Goal: Ask a question

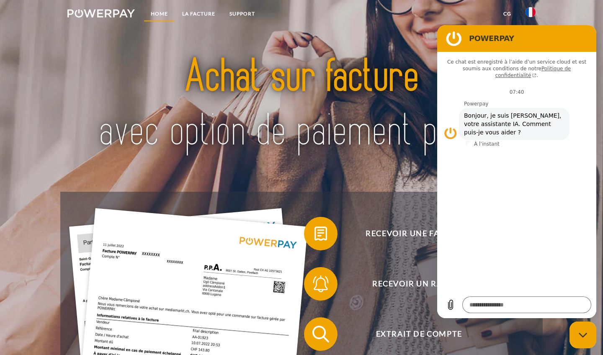
click at [159, 13] on link "Home" at bounding box center [159, 13] width 31 height 15
click at [235, 13] on link "Support" at bounding box center [242, 13] width 40 height 15
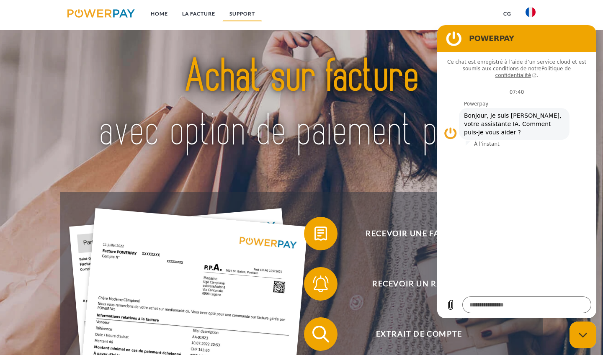
scroll to position [1423, 0]
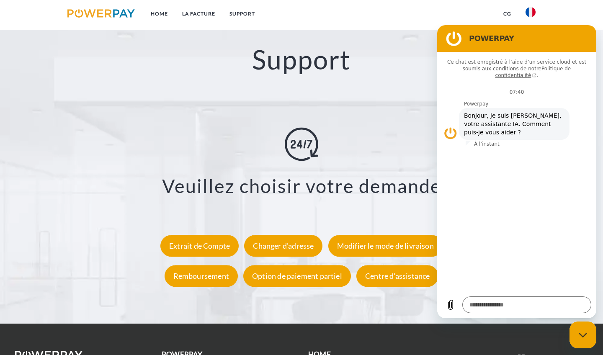
click at [403, 68] on h2 "Support" at bounding box center [301, 59] width 542 height 33
click at [387, 274] on div "Centre d'assistance" at bounding box center [397, 276] width 82 height 22
type textarea "*"
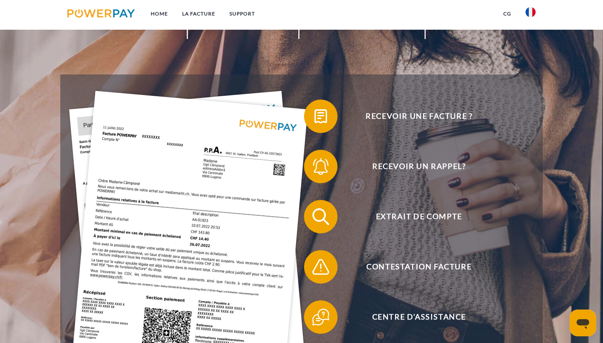
scroll to position [117, 0]
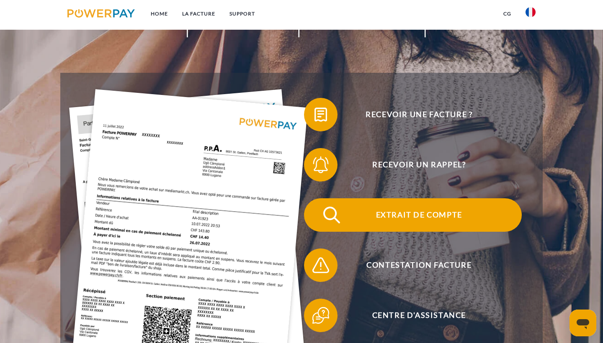
click at [331, 209] on img at bounding box center [331, 215] width 21 height 21
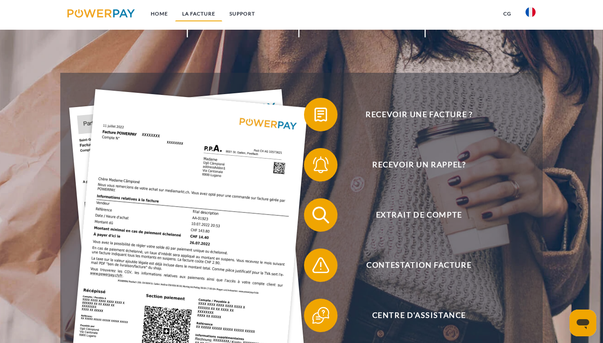
click at [187, 13] on link "LA FACTURE" at bounding box center [198, 13] width 47 height 15
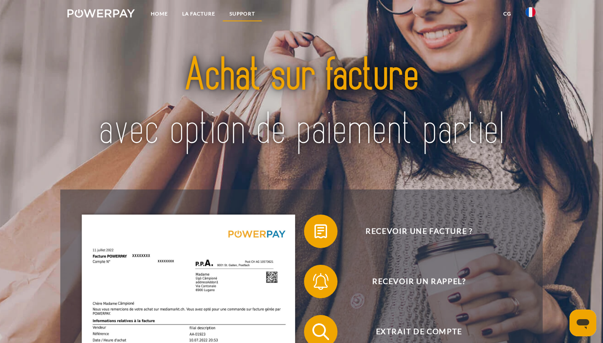
click at [250, 14] on link "Support" at bounding box center [242, 13] width 40 height 15
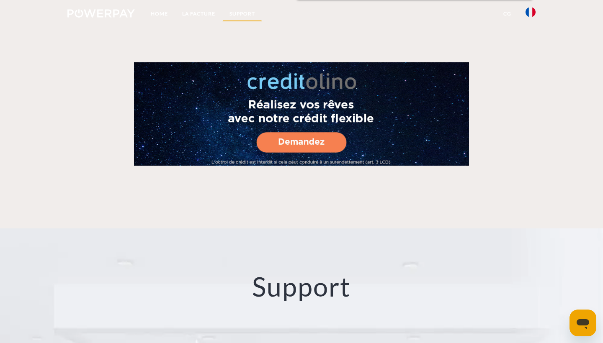
scroll to position [1421, 0]
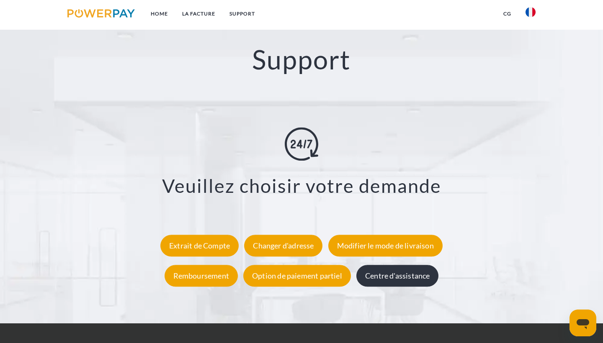
click at [379, 275] on div "Centre d'assistance" at bounding box center [397, 276] width 82 height 22
